Goal: Information Seeking & Learning: Understand process/instructions

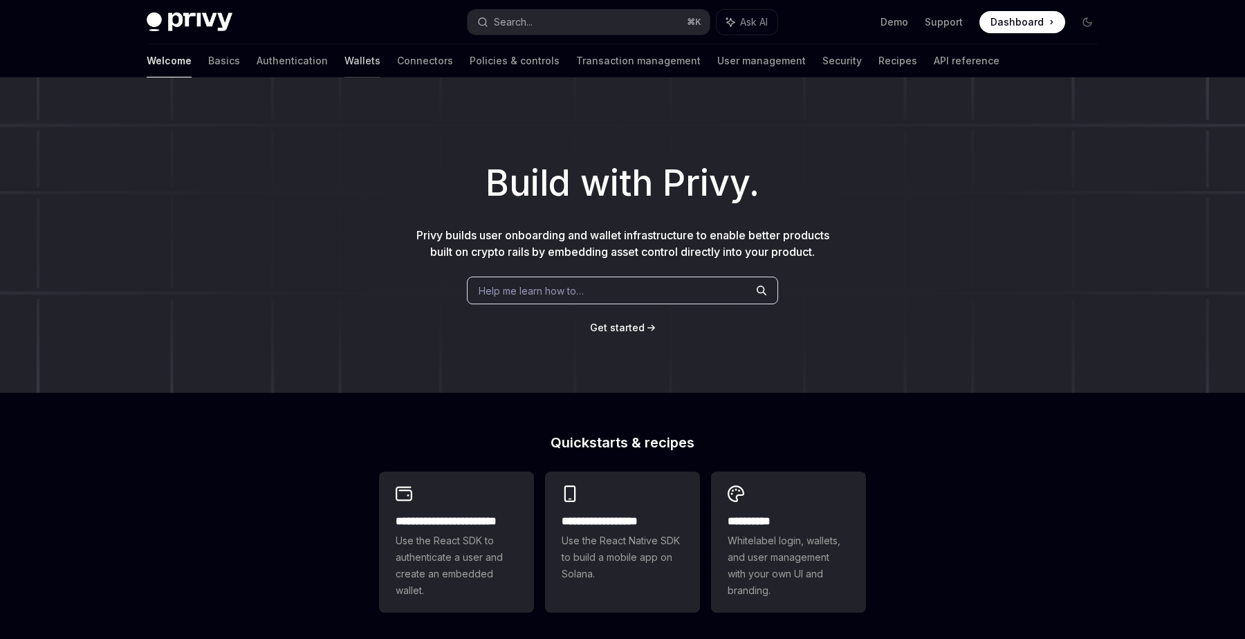
click at [345, 62] on link "Wallets" at bounding box center [363, 60] width 36 height 33
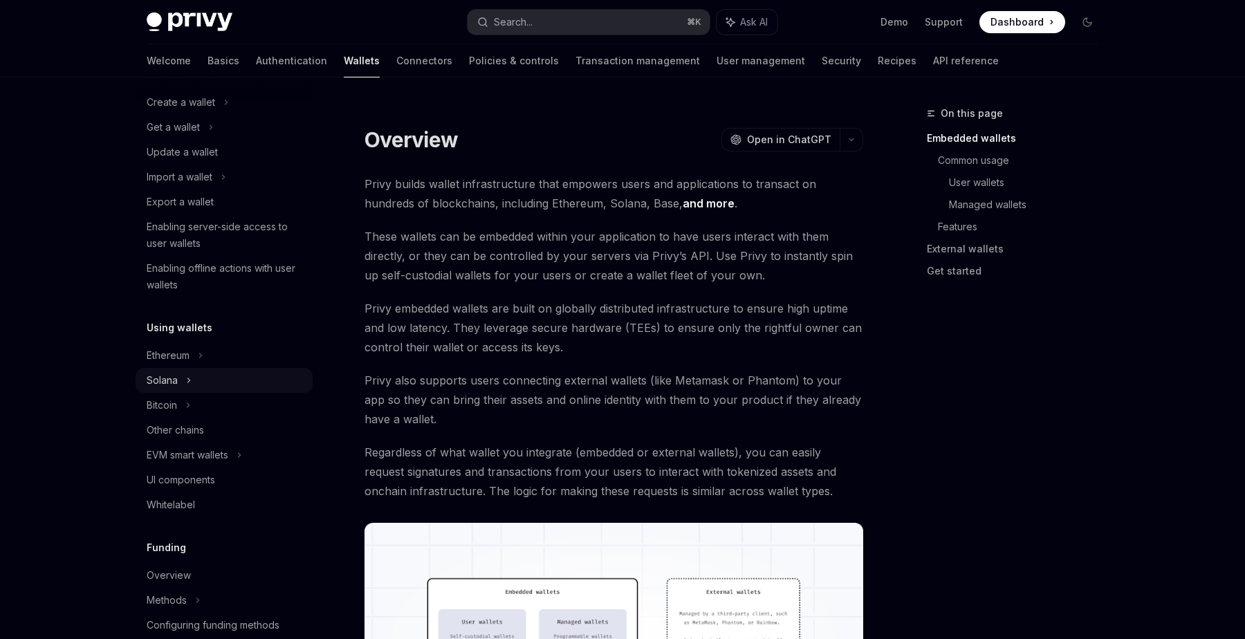
click at [158, 392] on div "Solana" at bounding box center [224, 380] width 177 height 25
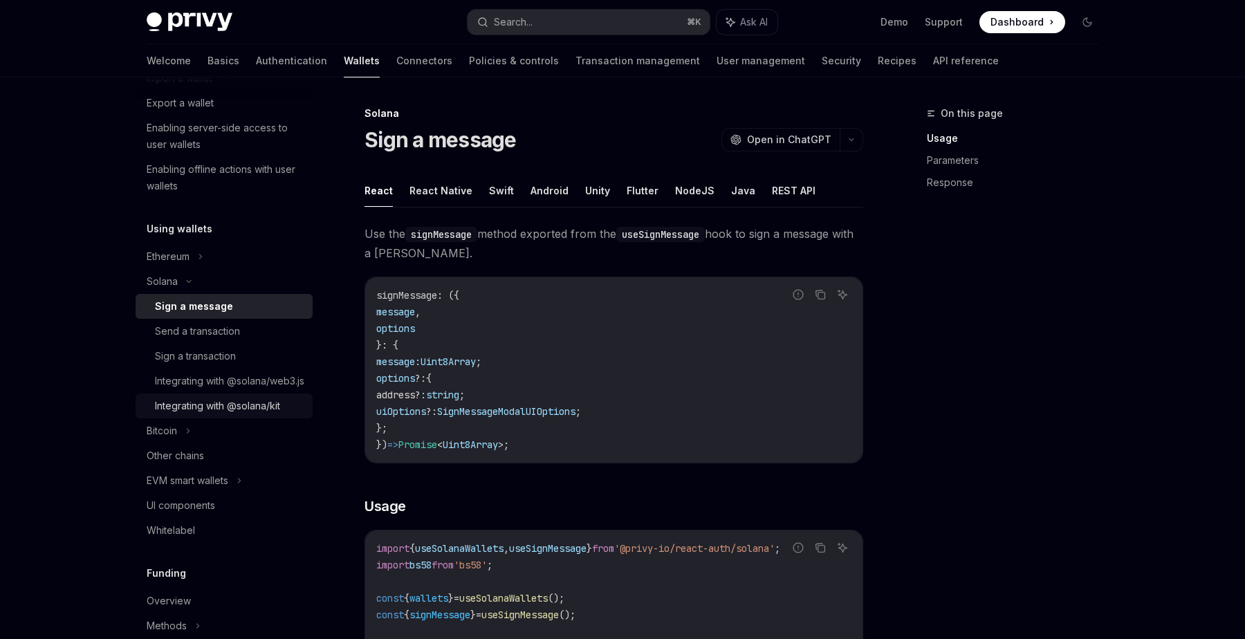
scroll to position [214, 0]
click at [160, 412] on div "Integrating with @solana/kit" at bounding box center [217, 403] width 125 height 17
type textarea "*"
